Goal: Feedback & Contribution: Leave review/rating

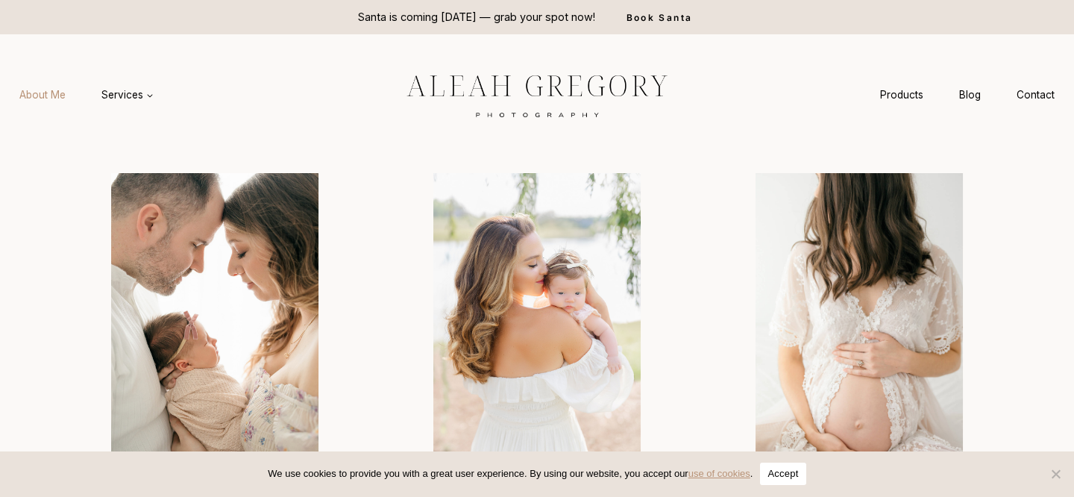
click at [44, 93] on link "About Me" at bounding box center [42, 95] width 82 height 28
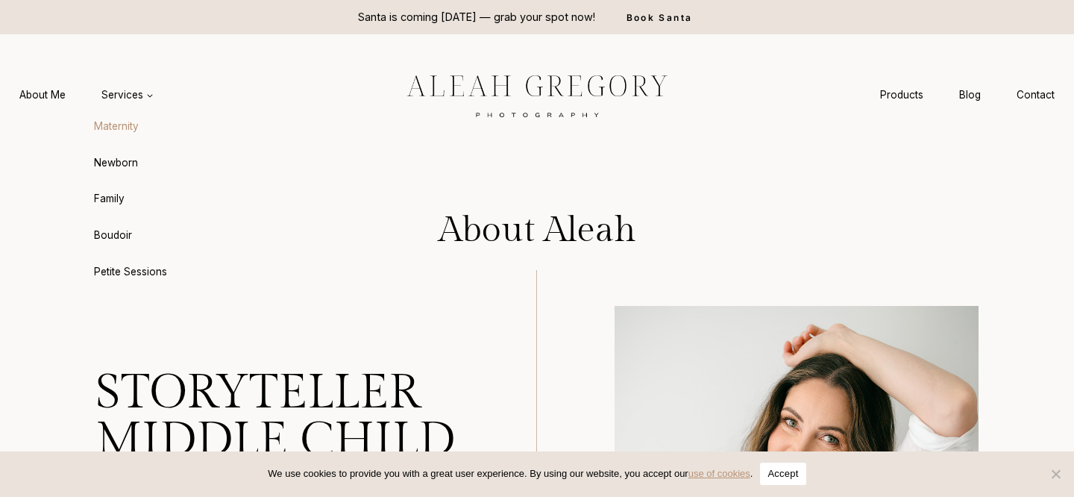
click at [132, 127] on link "Maternity" at bounding box center [166, 127] width 164 height 36
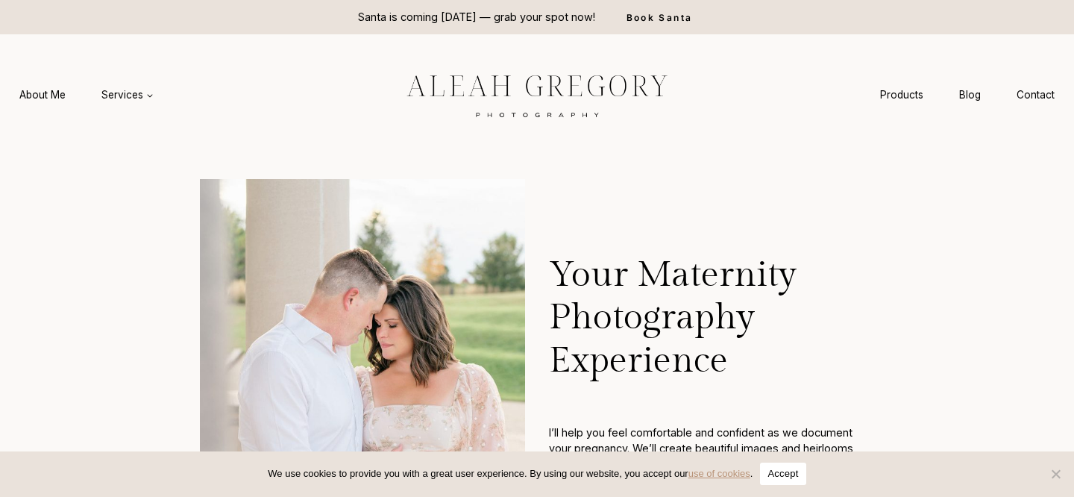
click at [792, 474] on button "Accept" at bounding box center [783, 474] width 46 height 22
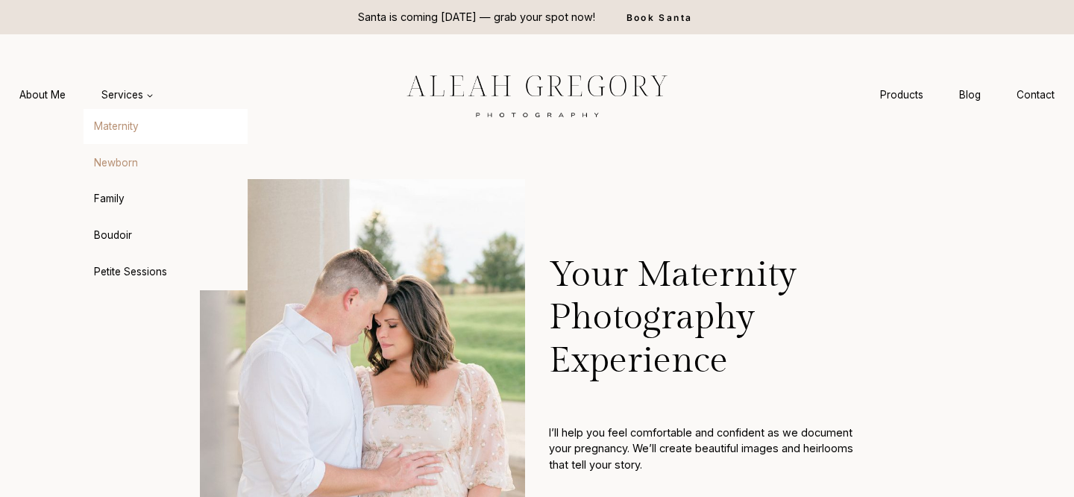
click at [111, 164] on link "Newborn" at bounding box center [166, 163] width 164 height 36
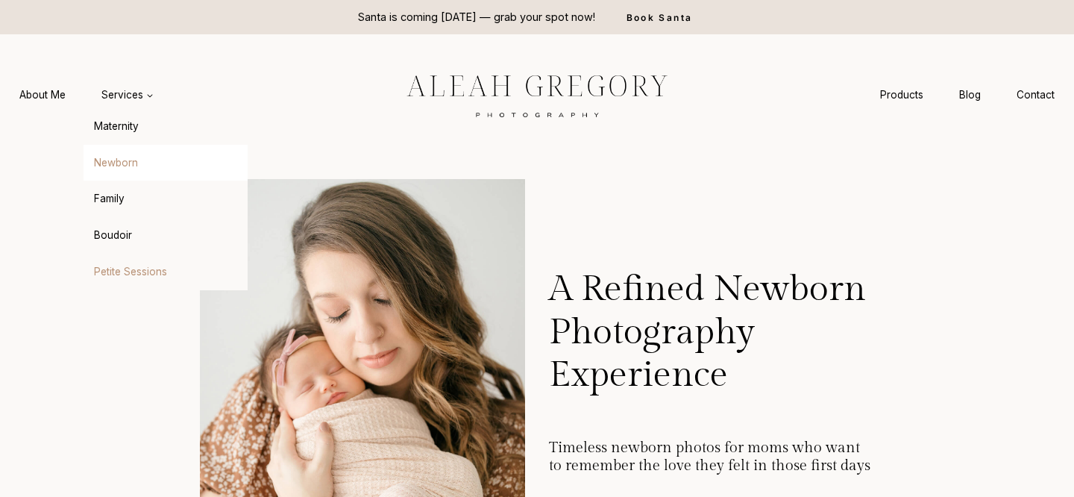
click at [120, 269] on link "Petite Sessions" at bounding box center [166, 272] width 164 height 36
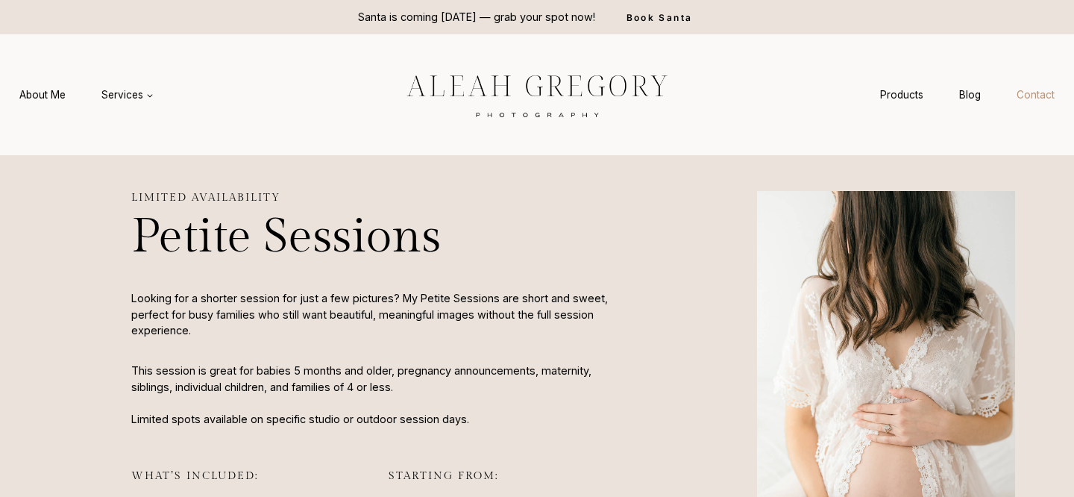
click at [1042, 90] on link "Contact" at bounding box center [1036, 95] width 74 height 28
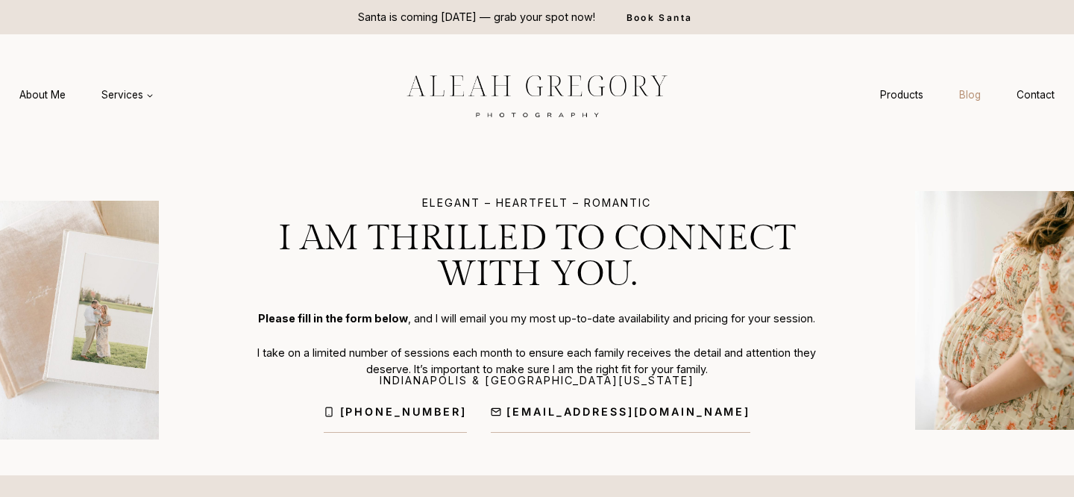
click at [975, 93] on link "Blog" at bounding box center [969, 95] width 57 height 28
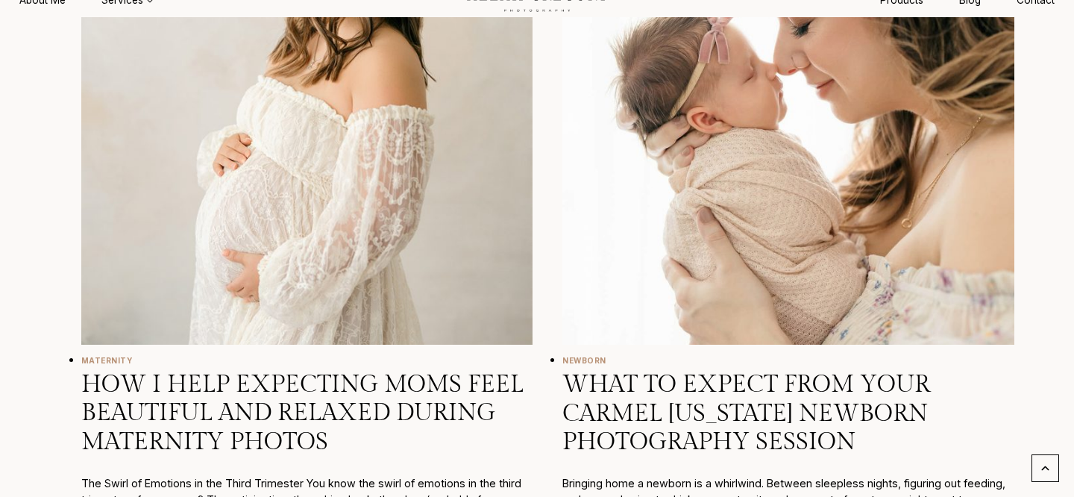
scroll to position [1088, 0]
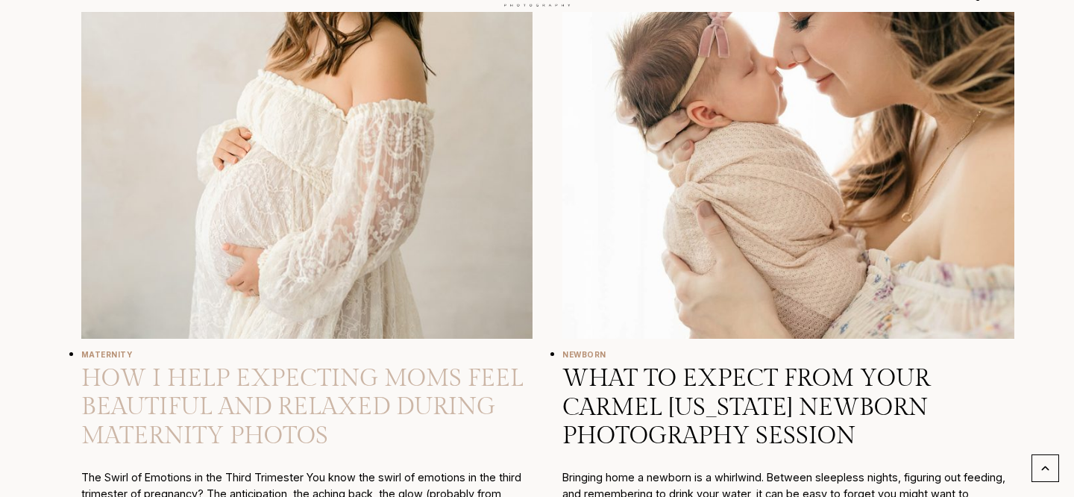
click at [354, 404] on link "How I Help Expecting Moms Feel Beautiful and Relaxed During Maternity Photos" at bounding box center [302, 407] width 442 height 86
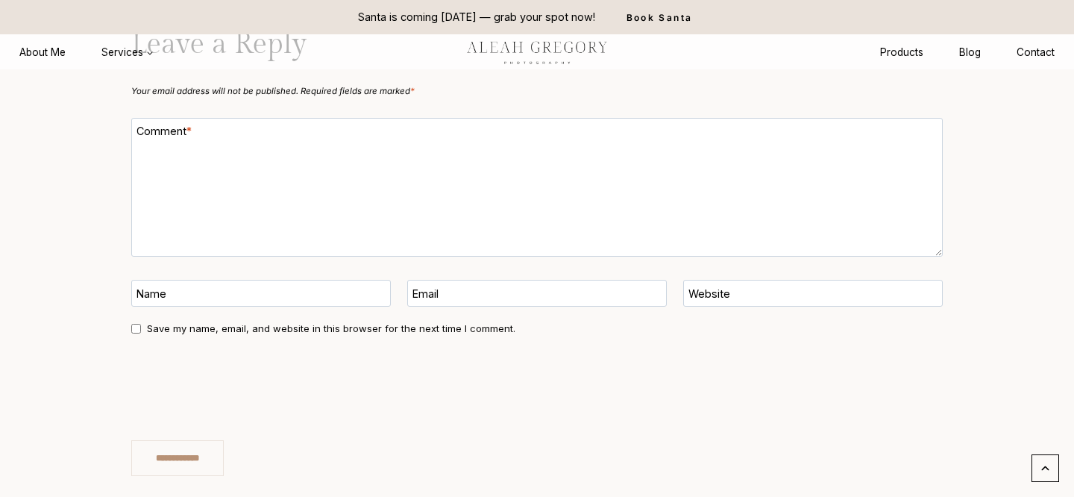
scroll to position [6524, 0]
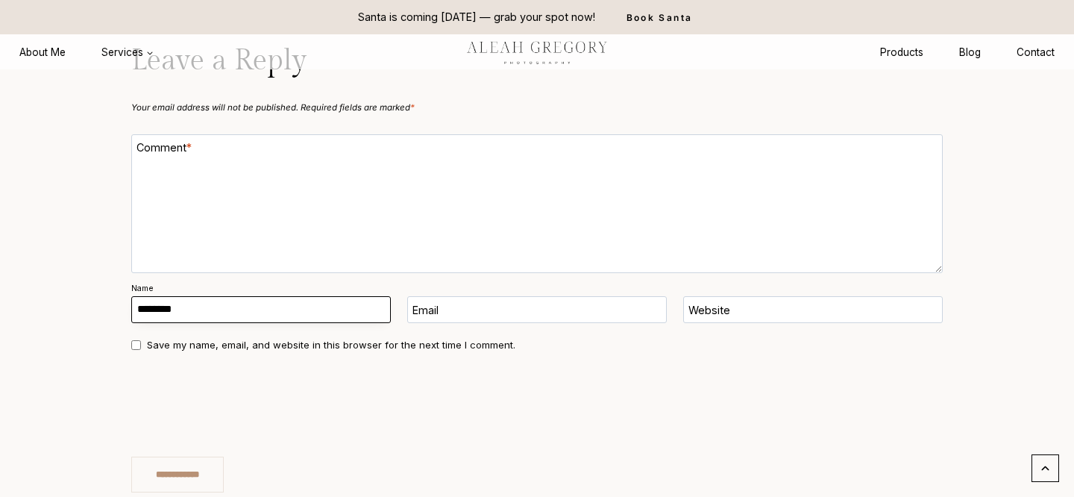
click at [183, 296] on input "Name" at bounding box center [261, 309] width 260 height 26
type input "**********"
click at [430, 304] on label "Email" at bounding box center [426, 313] width 26 height 18
click at [430, 296] on input "Email" at bounding box center [537, 309] width 260 height 26
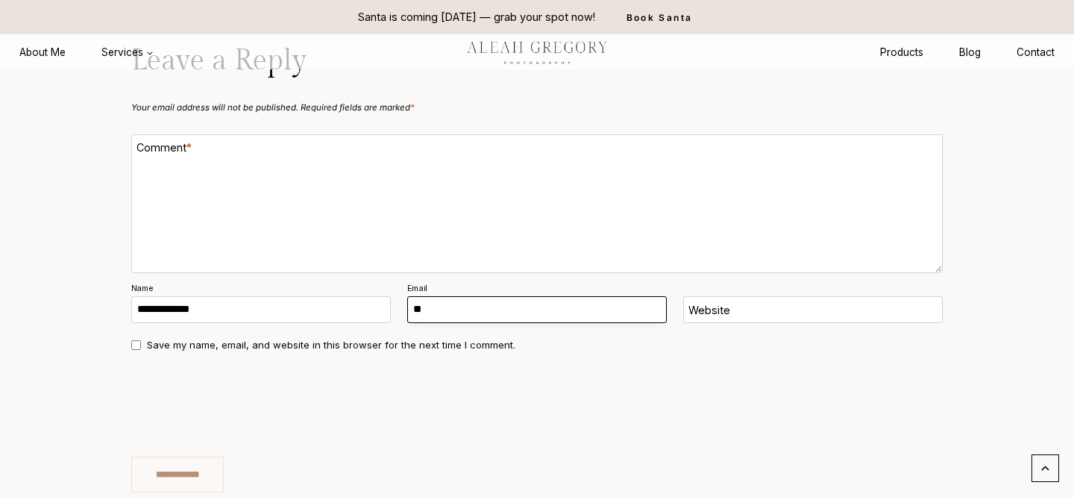
type input "**********"
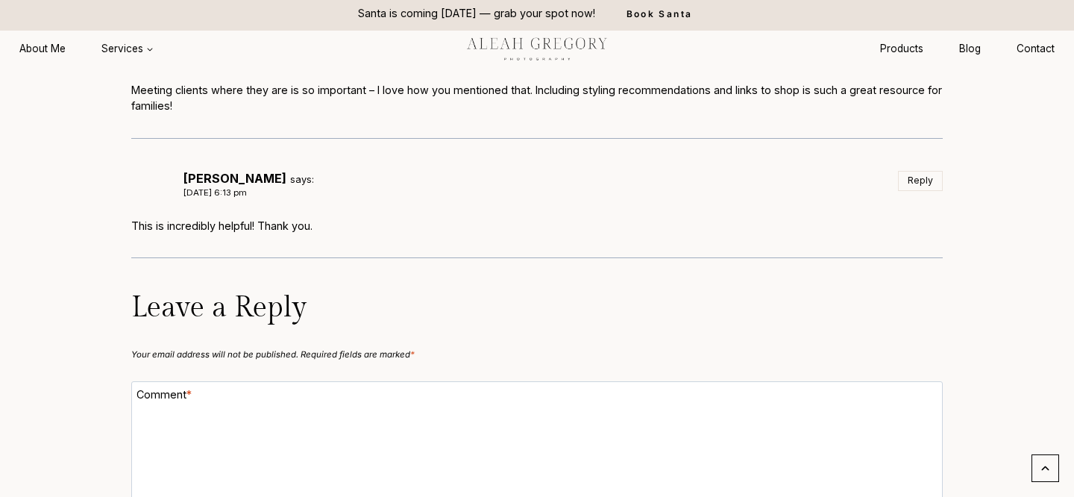
scroll to position [6280, 0]
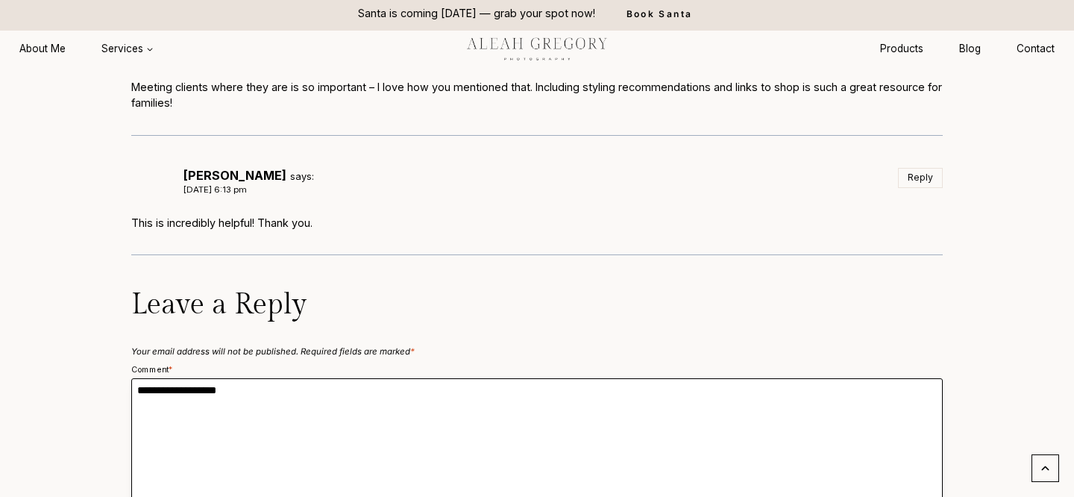
click at [260, 424] on textarea "Comment *" at bounding box center [537, 447] width 812 height 139
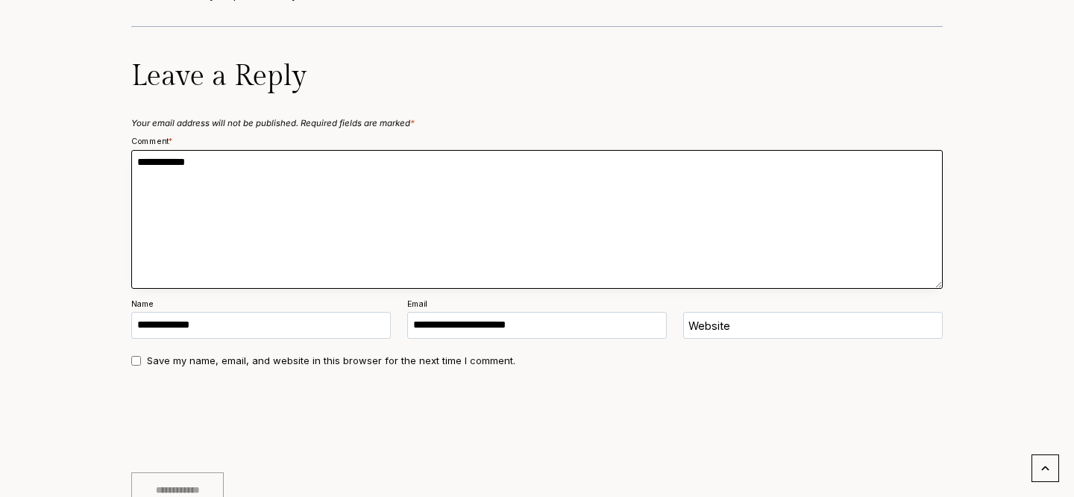
scroll to position [6510, 0]
type textarea "**********"
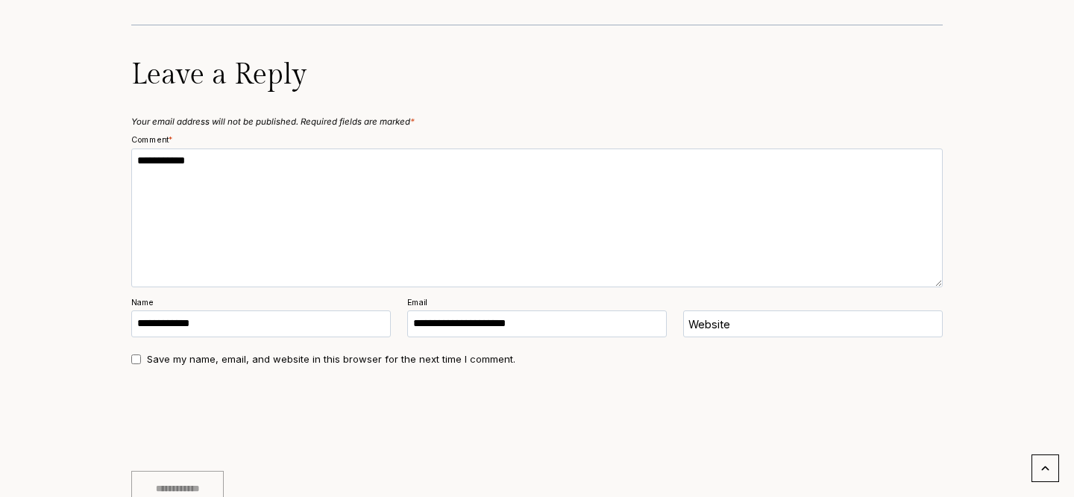
click at [183, 471] on input "**********" at bounding box center [177, 489] width 93 height 36
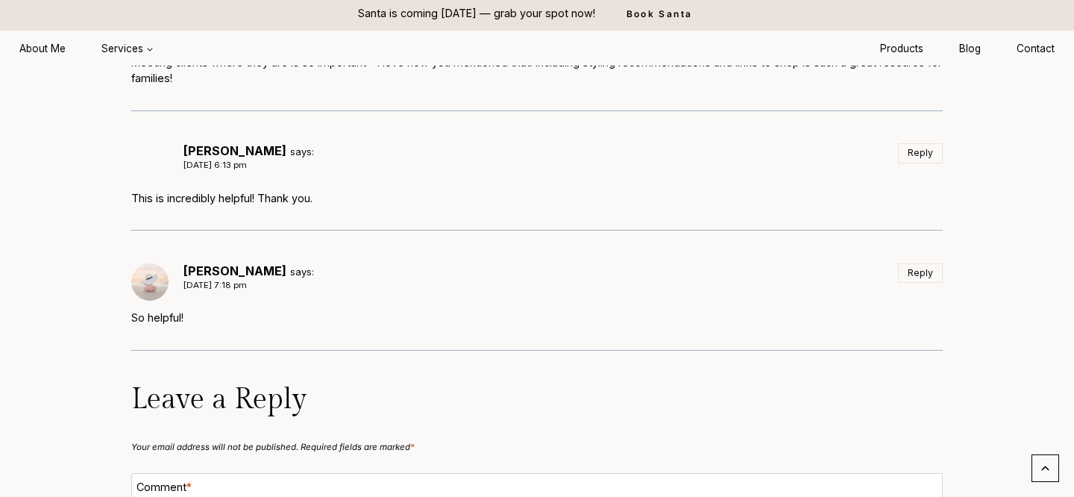
scroll to position [6308, 0]
